Goal: Task Accomplishment & Management: Use online tool/utility

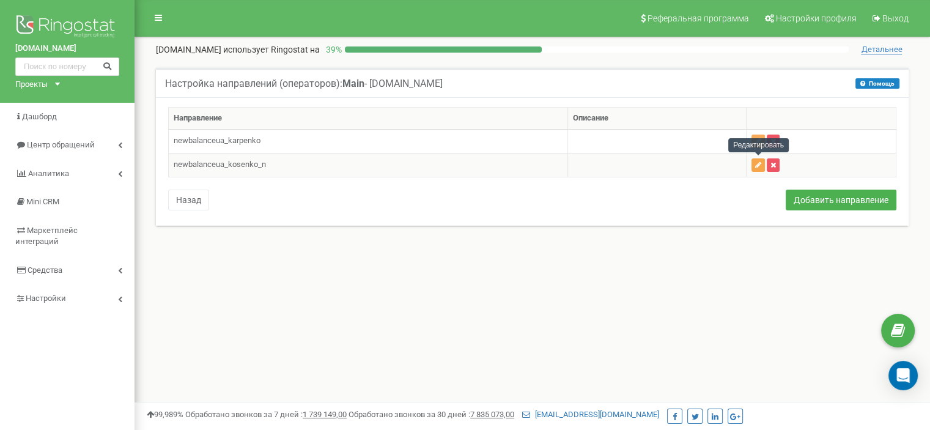
click at [752, 161] on button "button" at bounding box center [758, 164] width 13 height 13
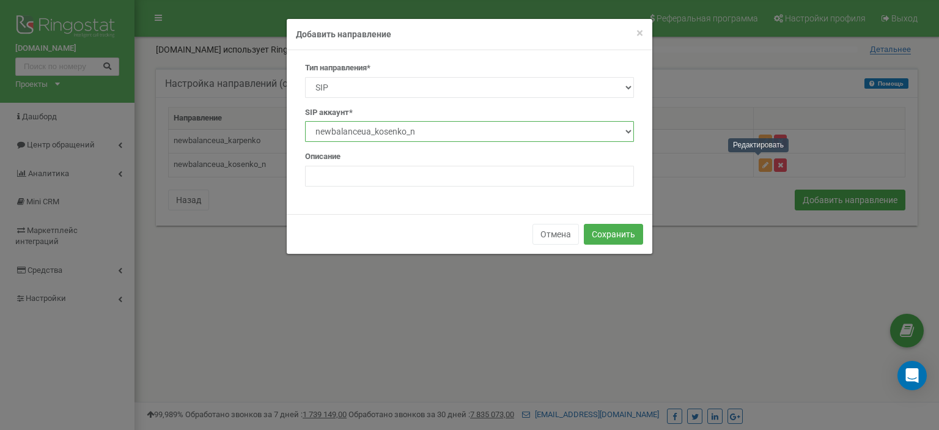
click at [613, 138] on select "newbalanceua_zamkova_y newbalanceua_mukovoz_d newbalanceua_mykolushko_n newbala…" at bounding box center [469, 131] width 329 height 21
select select "newbalanceua_lytvyn_n"
click at [305, 121] on select "newbalanceua_zamkova_y newbalanceua_mukovoz_d newbalanceua_mykolushko_n newbala…" at bounding box center [469, 131] width 329 height 21
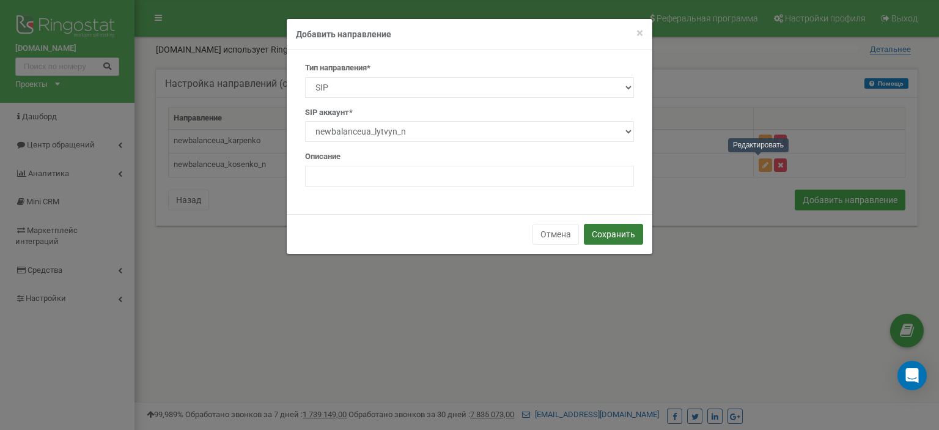
click at [612, 237] on button "Сохранить" at bounding box center [613, 234] width 59 height 21
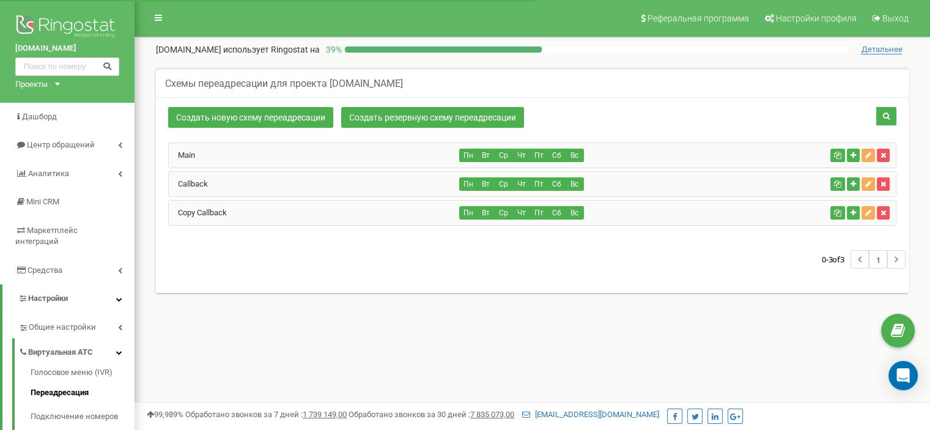
click at [275, 205] on div "Copy Callback" at bounding box center [314, 213] width 291 height 24
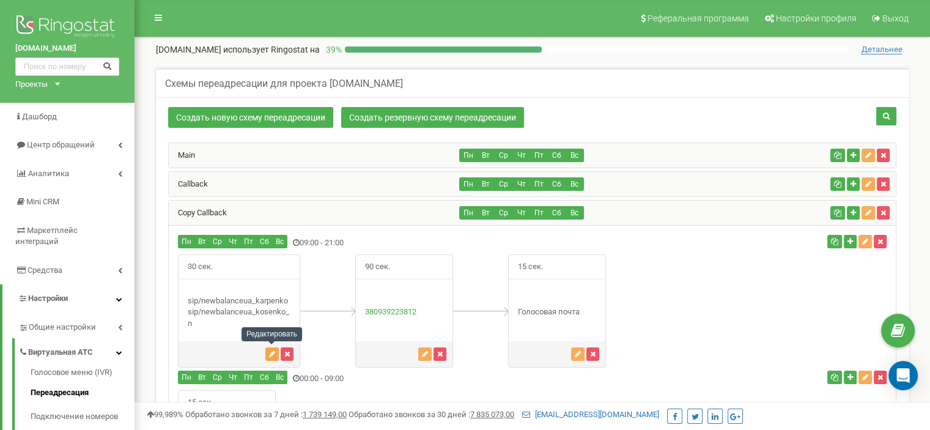
click at [272, 352] on icon "button" at bounding box center [272, 353] width 6 height 7
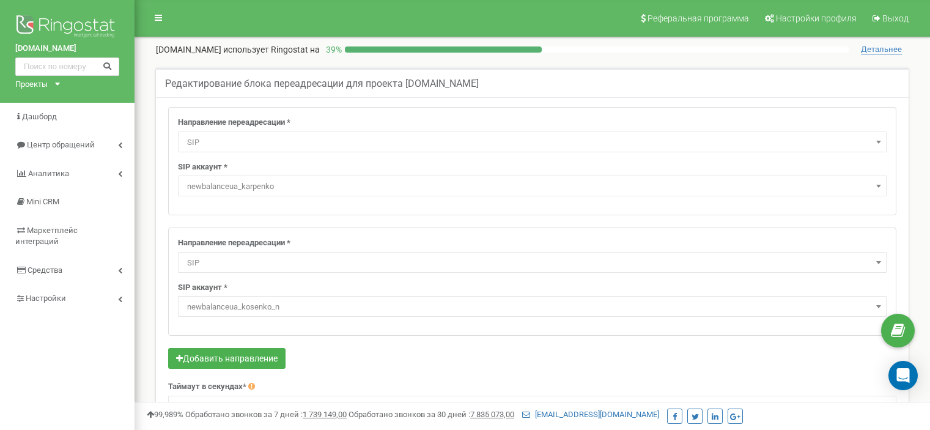
select select "SIP"
select select "newbalanceua_karpenko"
select select "SIP"
click at [279, 313] on span "newbalanceua_kosenko_n" at bounding box center [532, 306] width 700 height 17
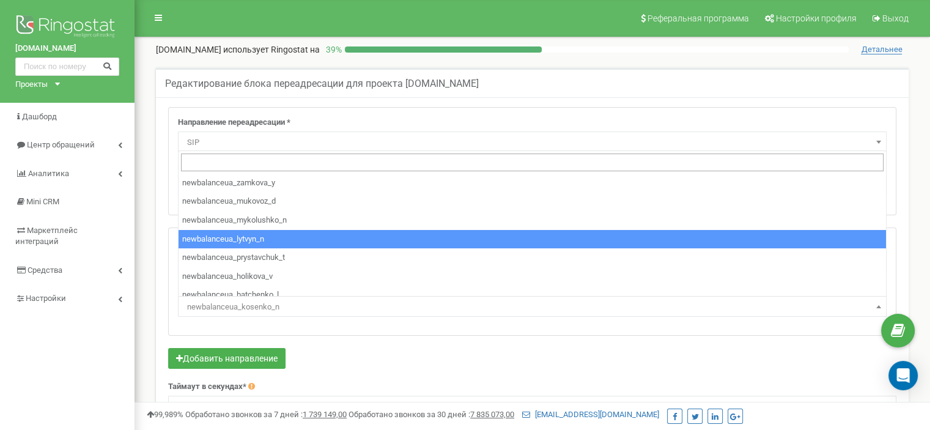
select select "newbalanceua_lytvyn_n"
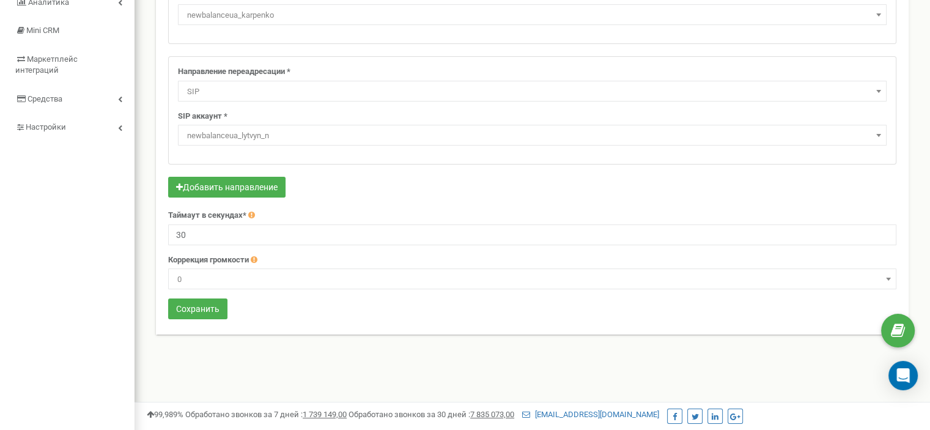
scroll to position [176, 0]
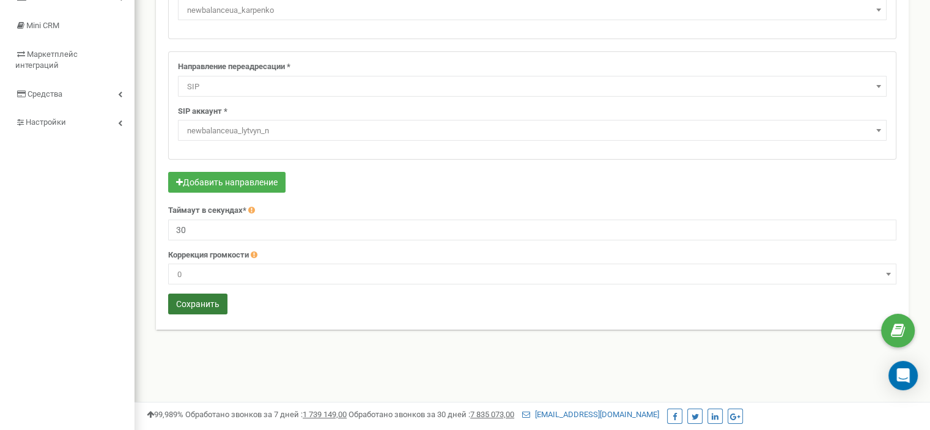
click at [212, 304] on button "Сохранить" at bounding box center [197, 304] width 59 height 21
